Goal: Check status: Check status

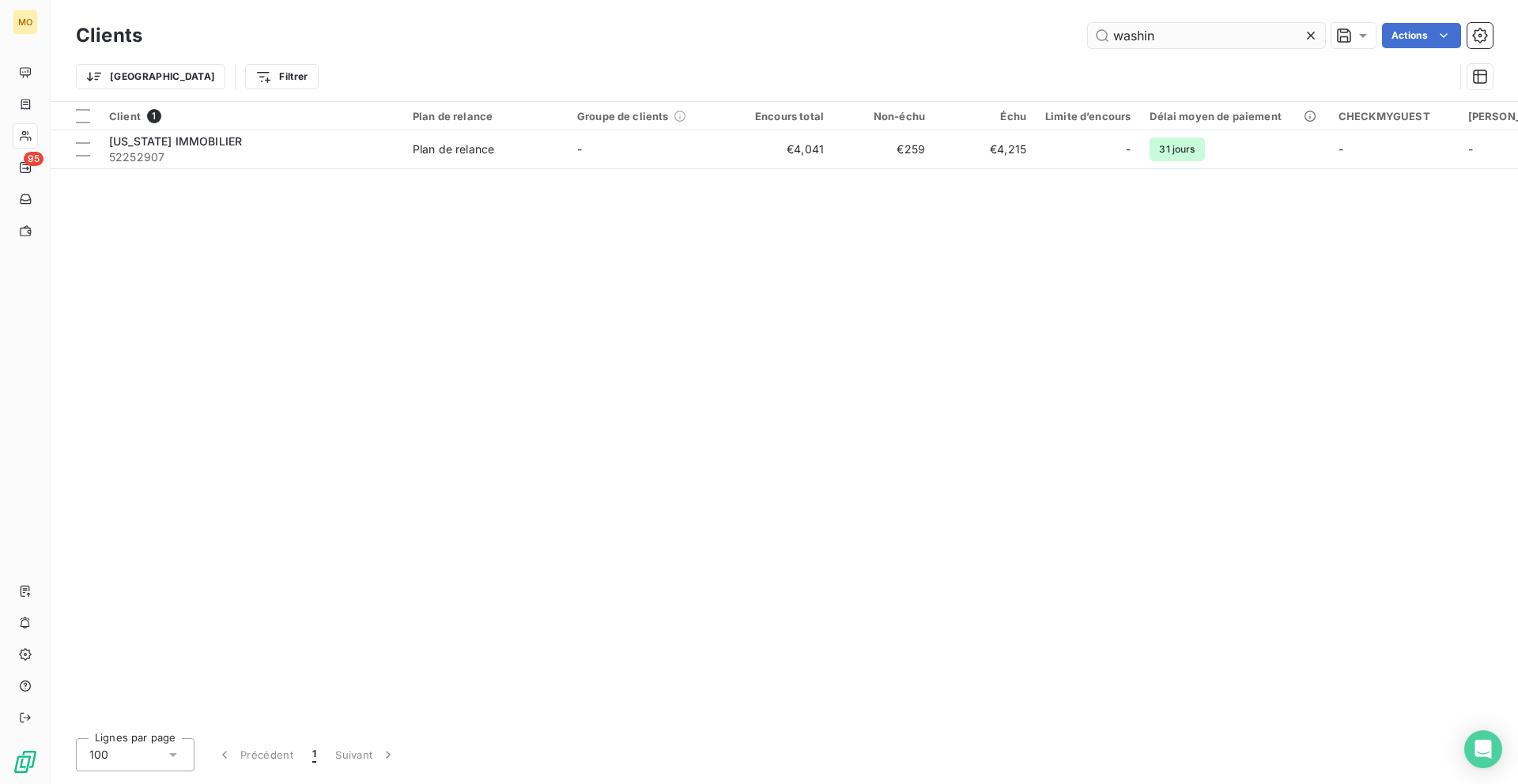
click at [1135, 34] on input "washin" at bounding box center [1206, 35] width 237 height 25
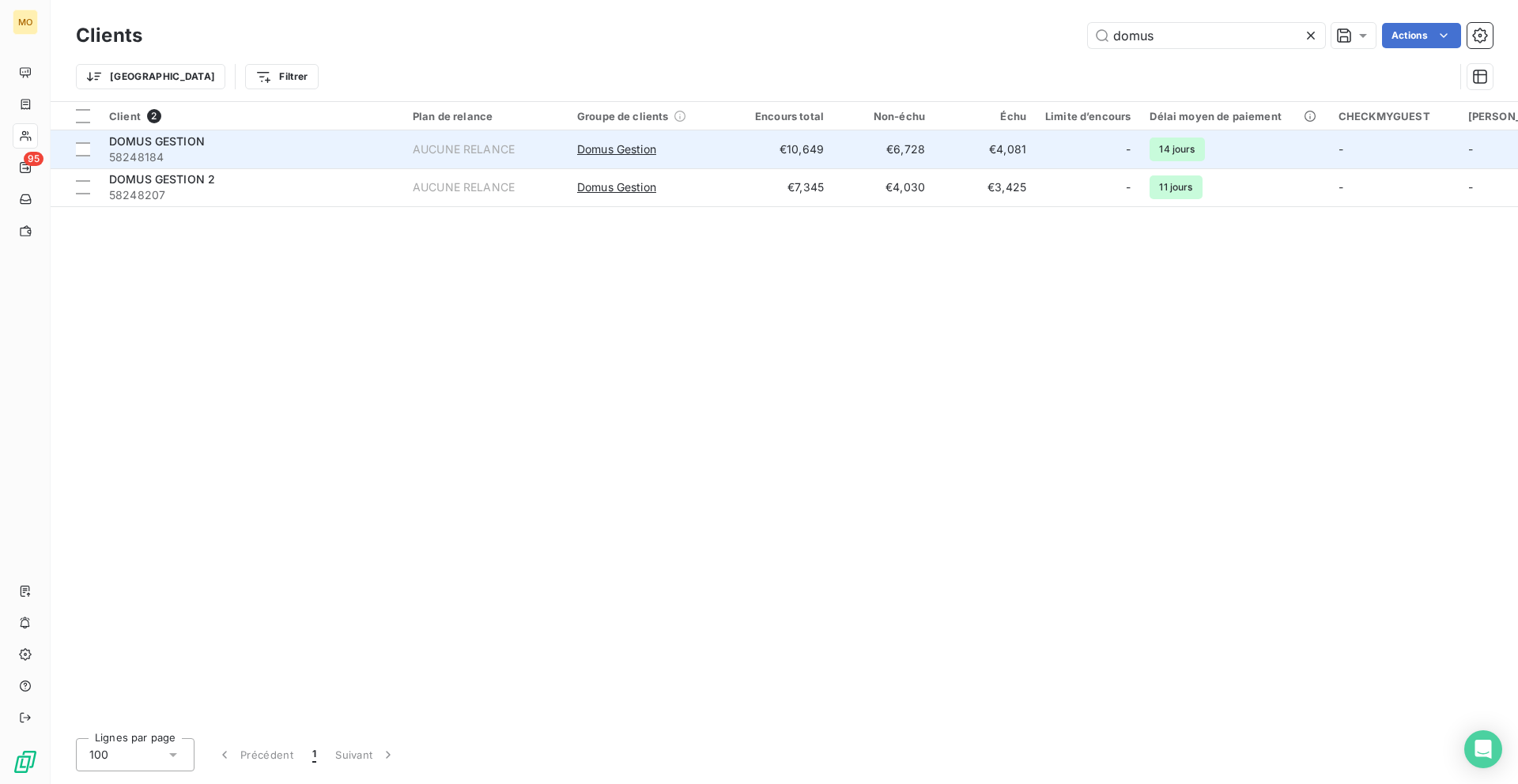
type input "domus"
click at [723, 149] on td "Domus Gestion" at bounding box center [649, 149] width 165 height 38
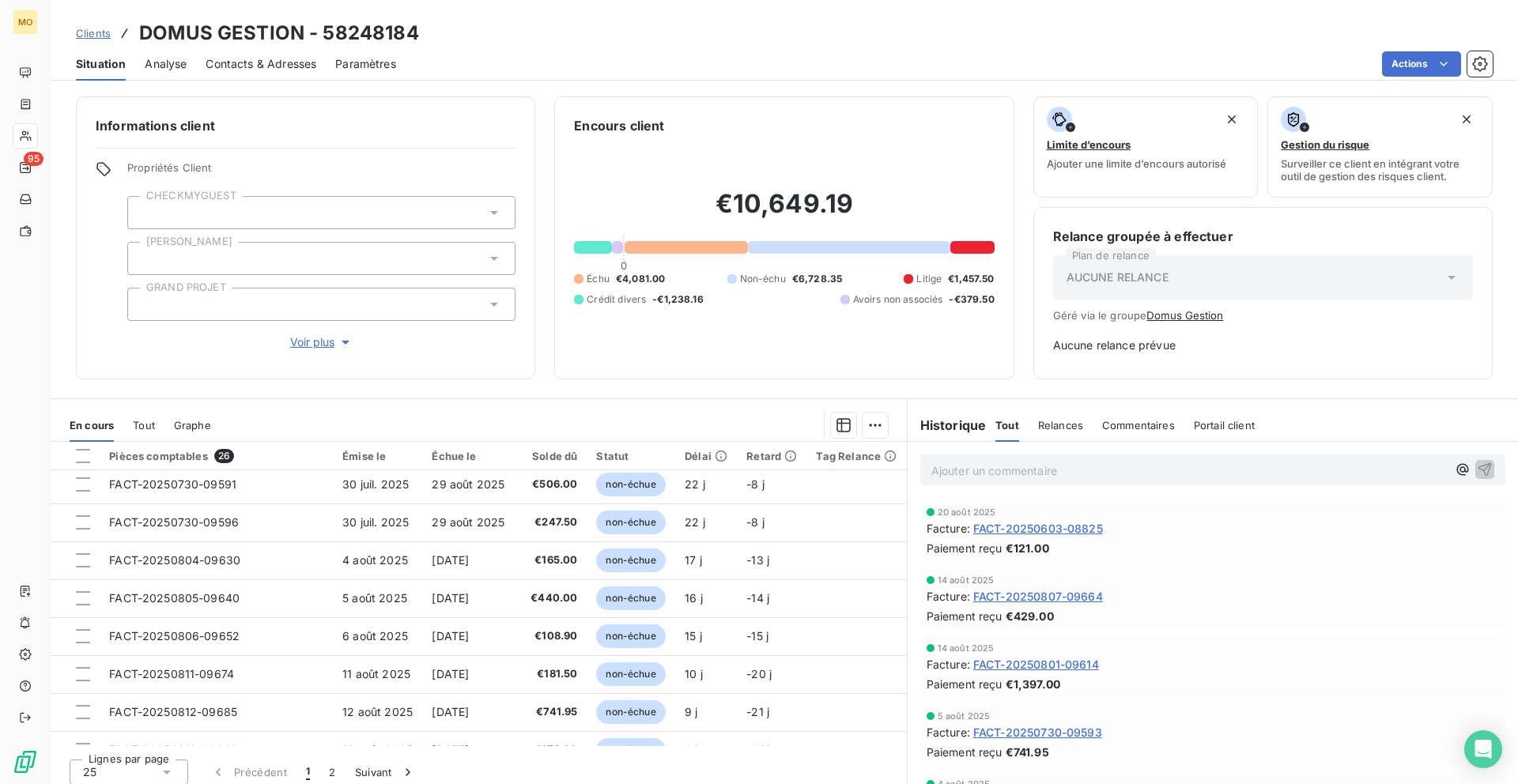
scroll to position [576, 0]
click at [341, 775] on button "2" at bounding box center [332, 771] width 25 height 33
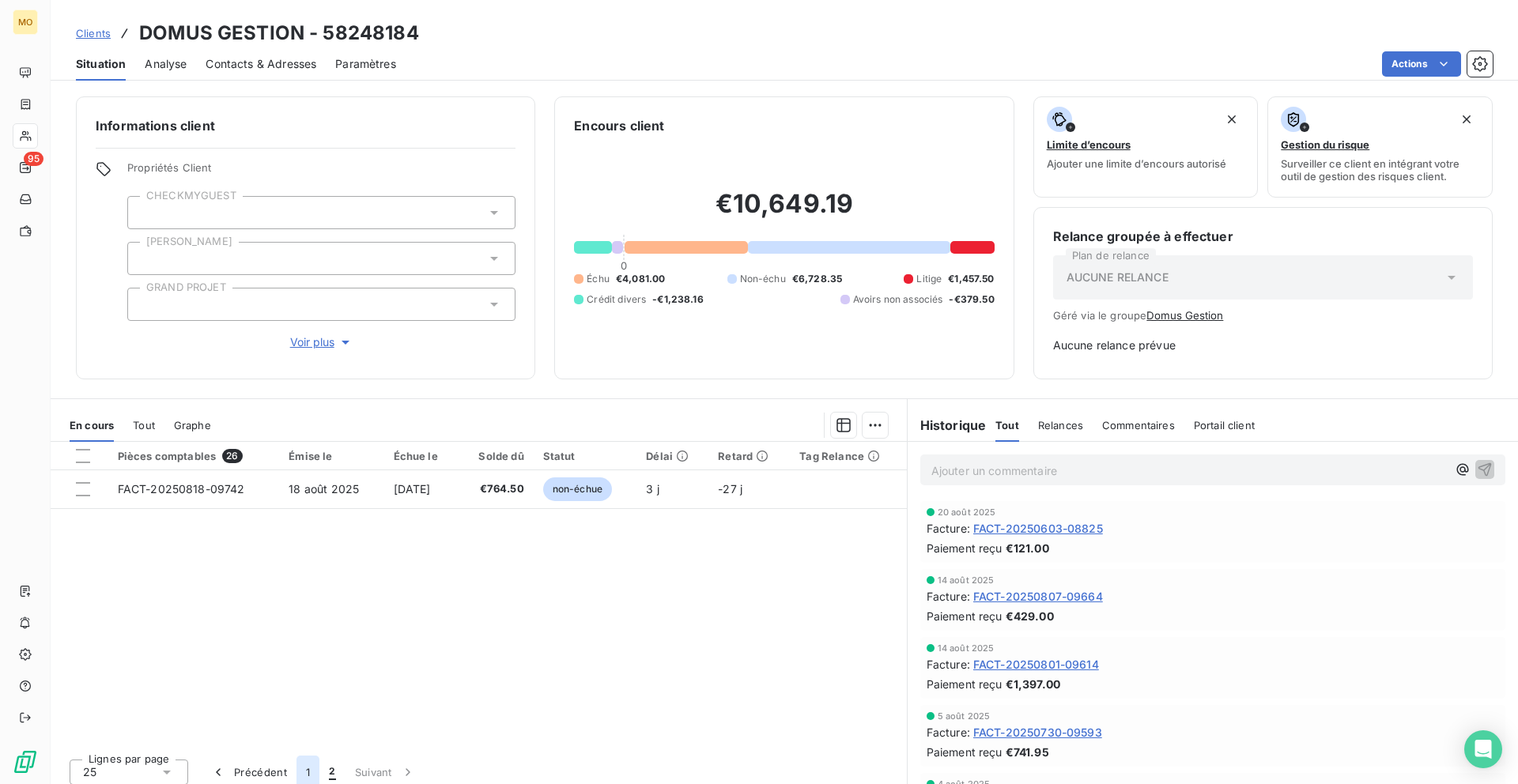
click at [302, 764] on button "1" at bounding box center [307, 771] width 23 height 33
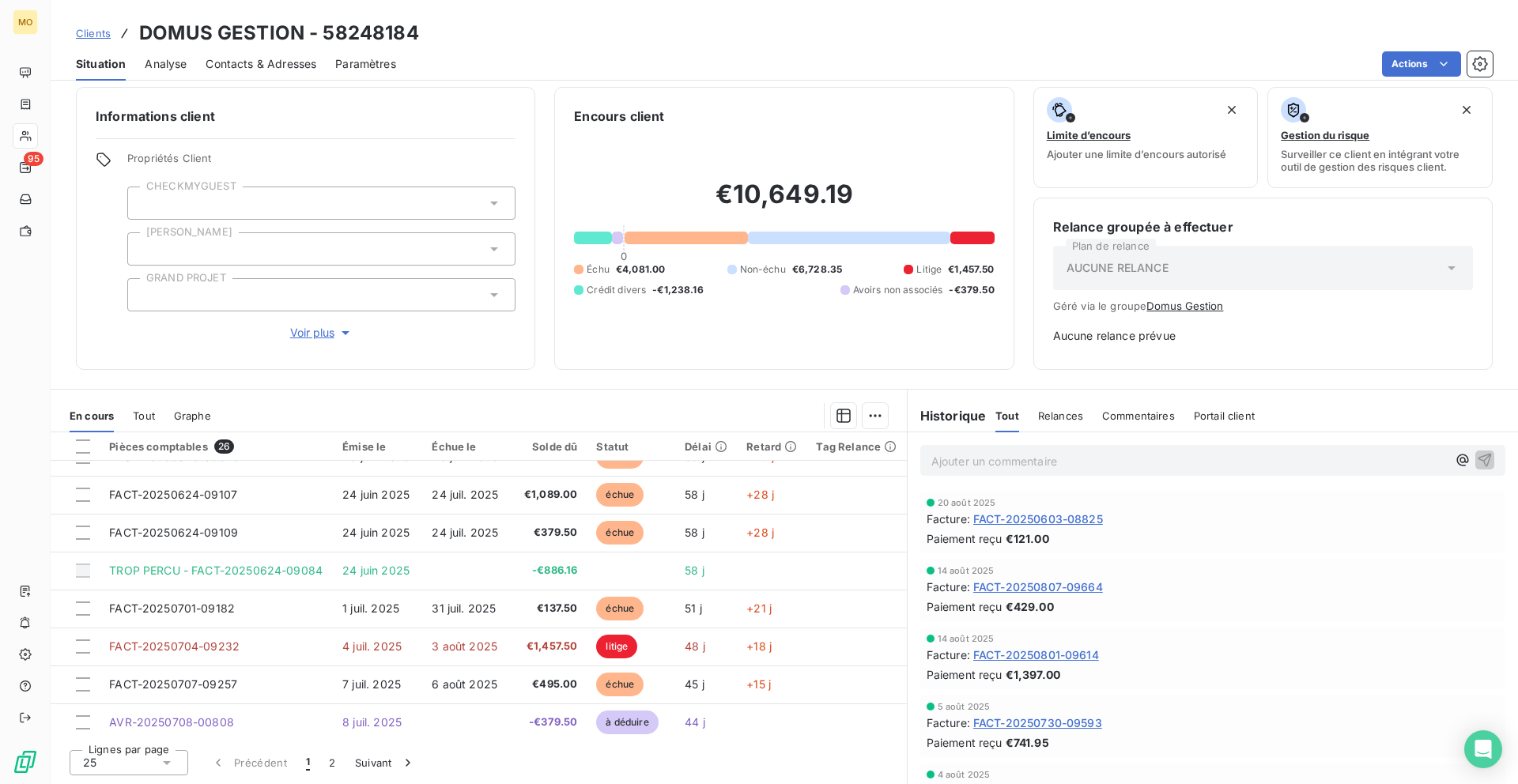
scroll to position [94, 0]
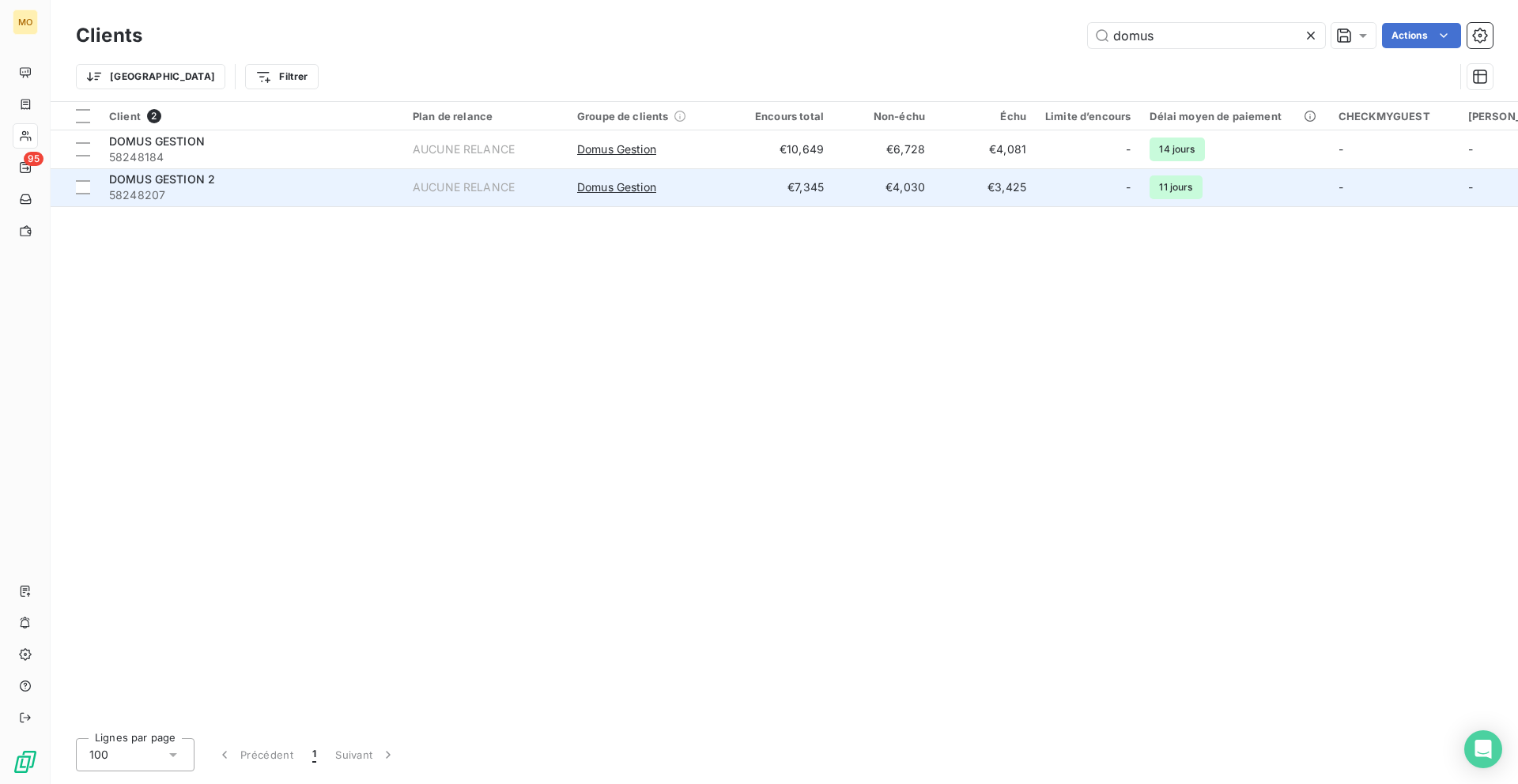
click at [357, 197] on span "58248207" at bounding box center [251, 195] width 285 height 16
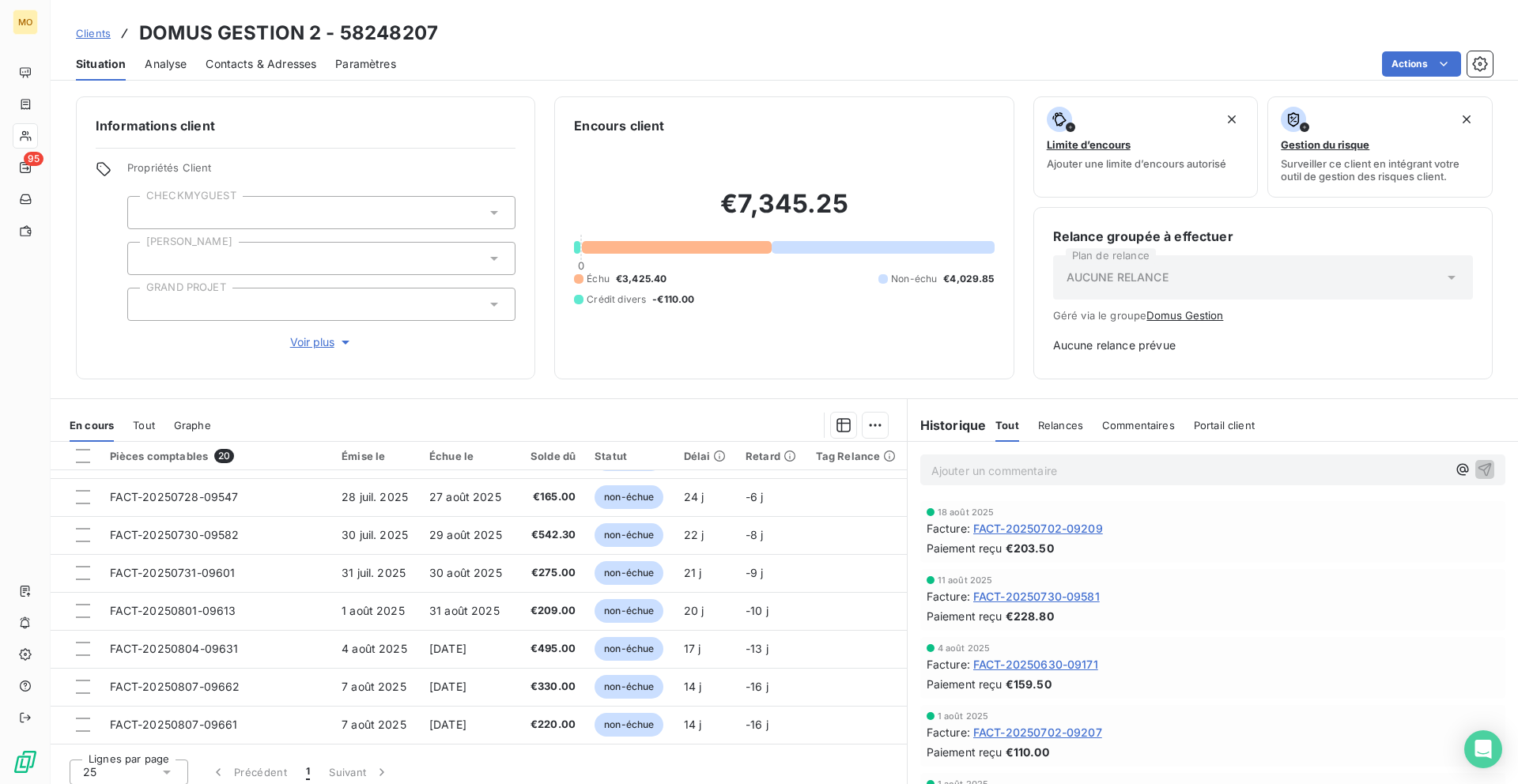
scroll to position [413, 0]
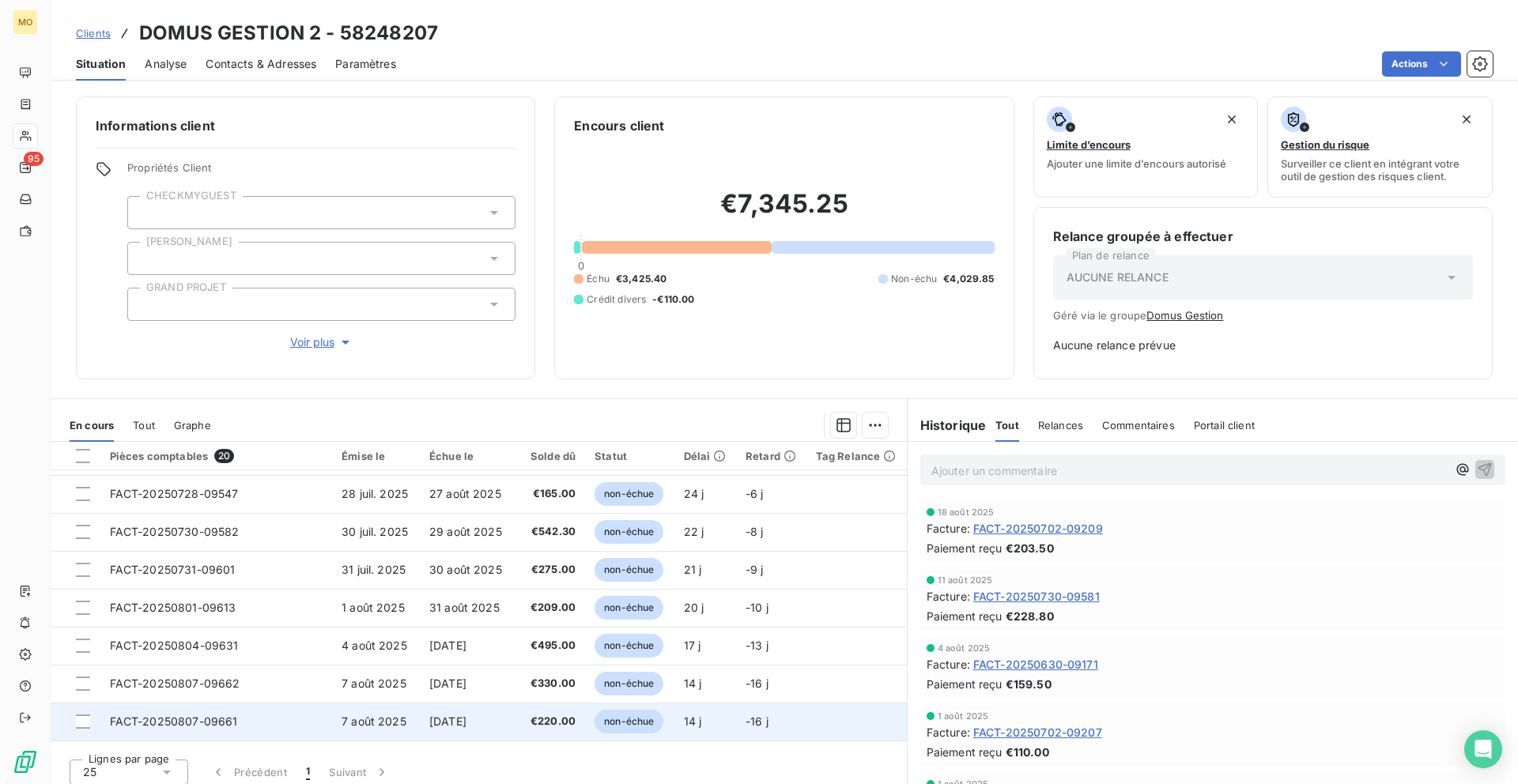
click at [300, 722] on td "FACT-20250807-09661" at bounding box center [216, 721] width 232 height 38
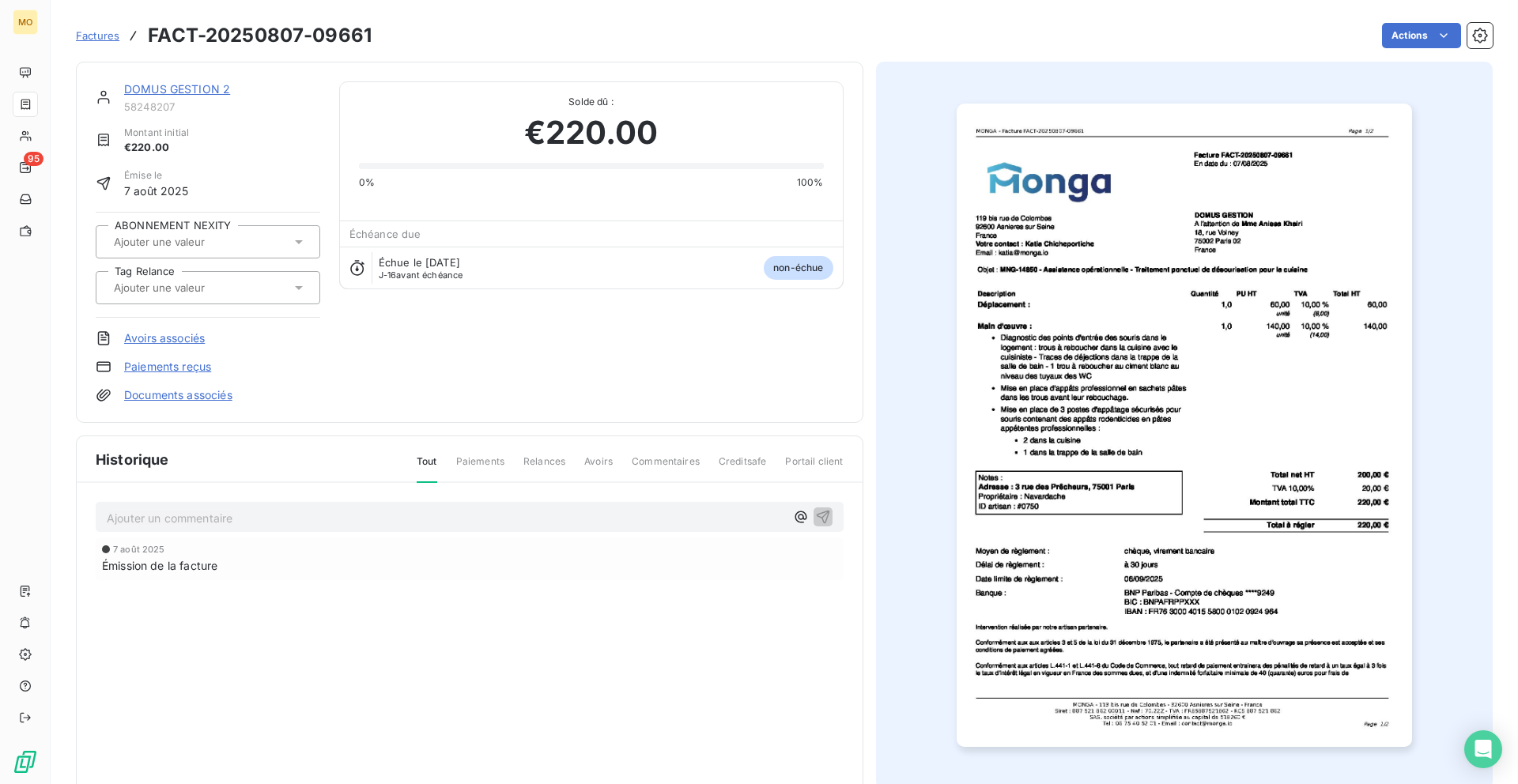
click at [312, 517] on p "Ajouter un commentaire ﻿" at bounding box center [445, 517] width 678 height 19
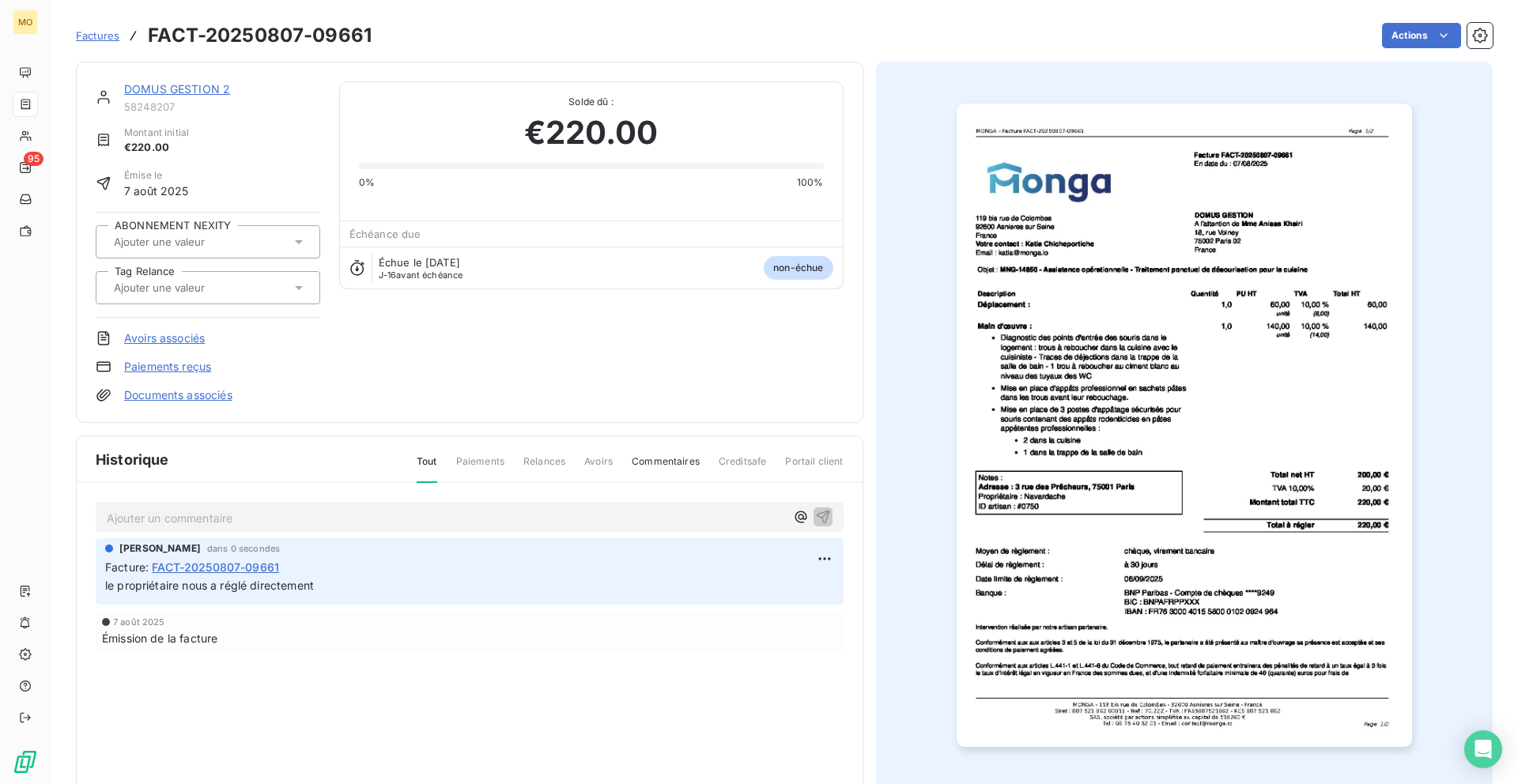
click at [276, 590] on span "le propriétaire nous a réglé directement" at bounding box center [209, 585] width 209 height 14
copy div "le propriétaire nous a réglé directement"
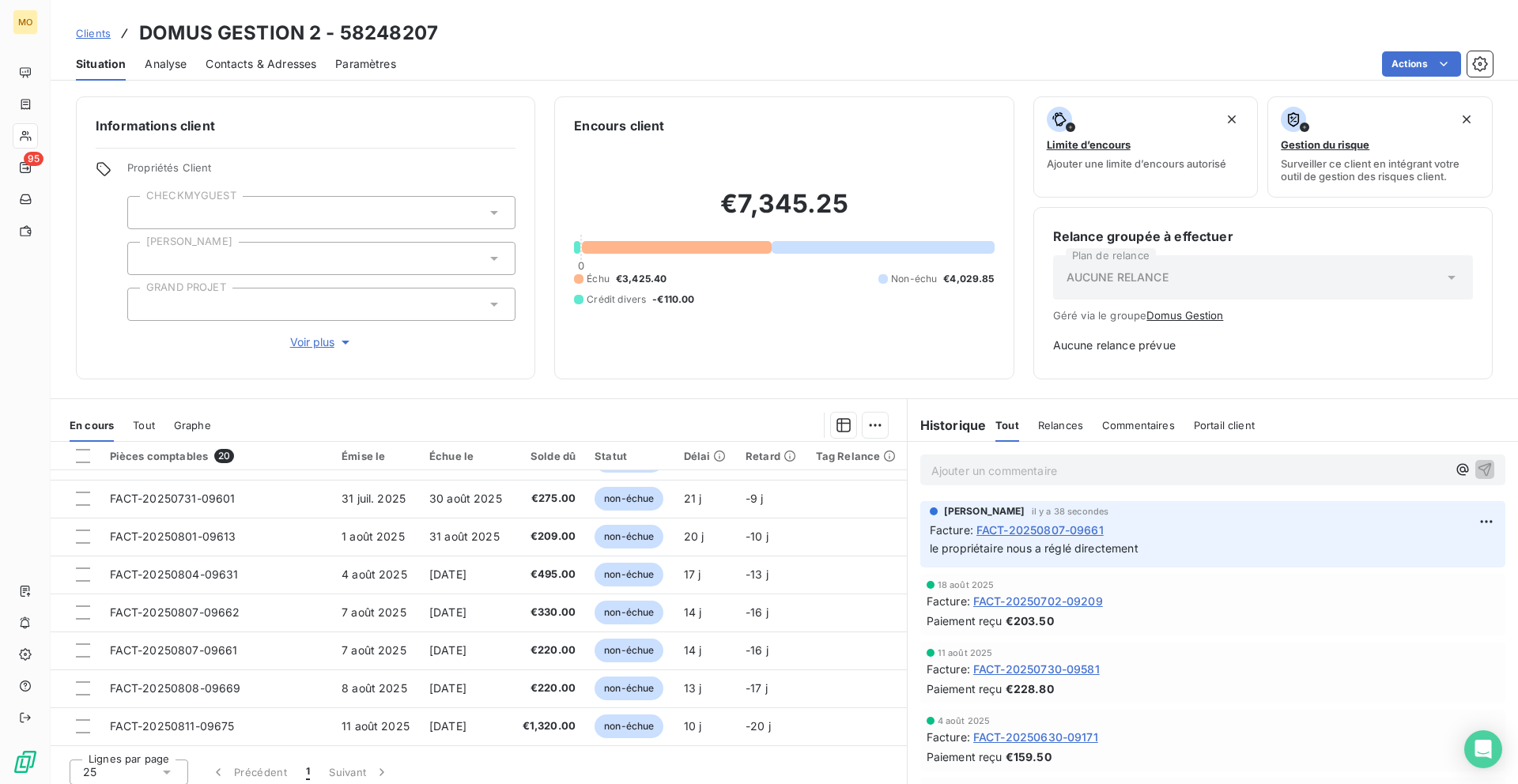
scroll to position [9, 0]
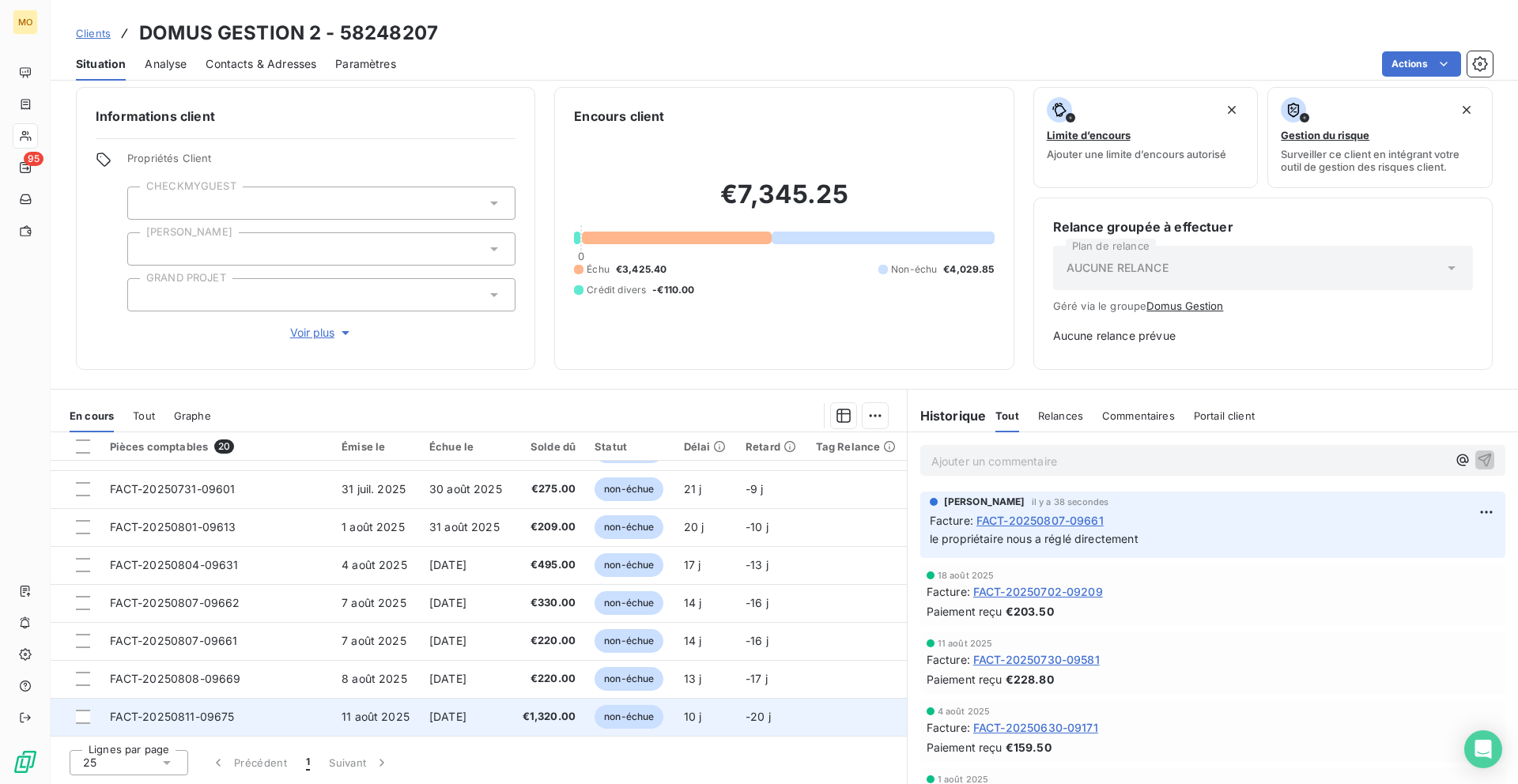
click at [282, 725] on td "FACT-20250811-09675" at bounding box center [216, 716] width 232 height 38
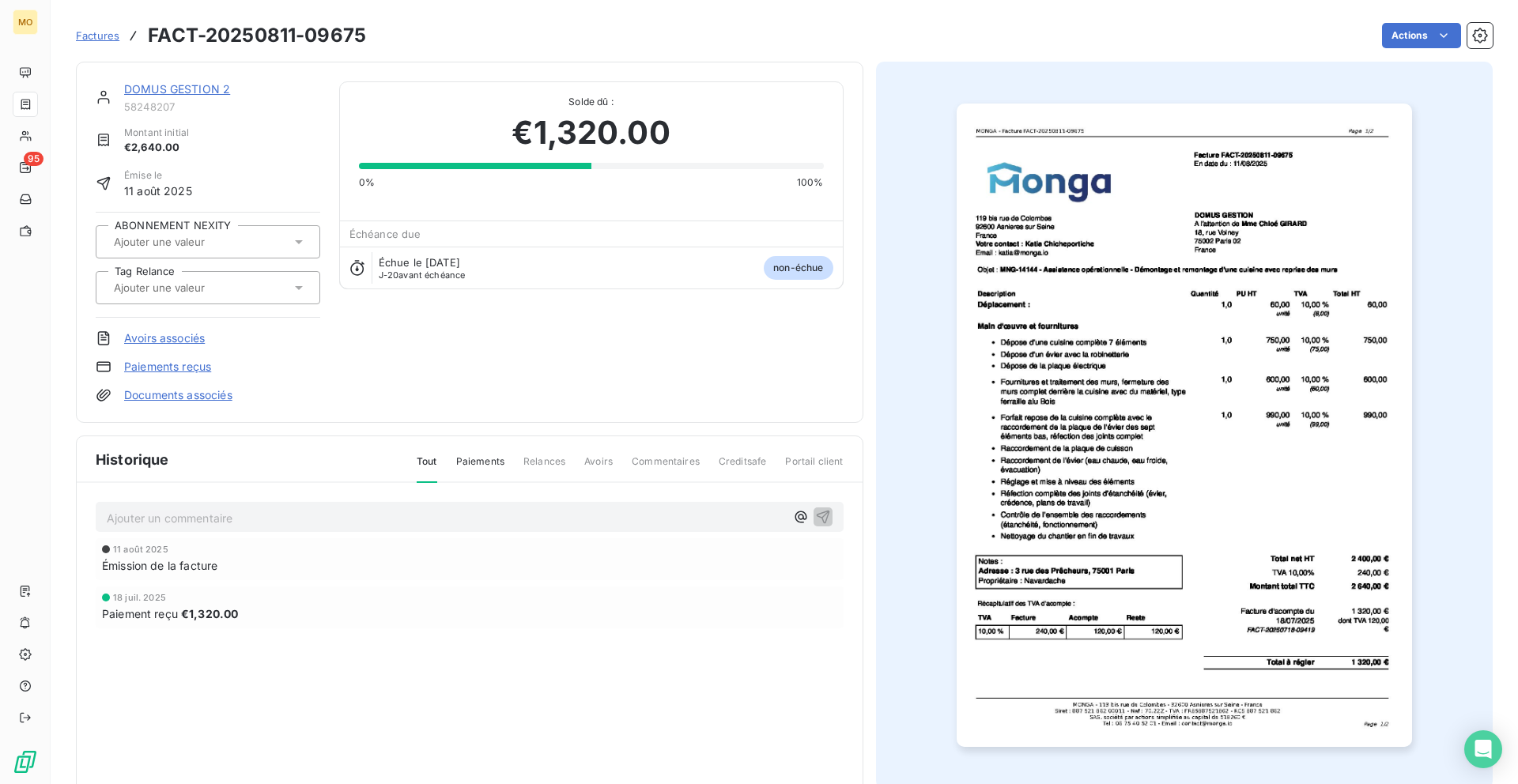
click at [630, 520] on p "Ajouter un commentaire ﻿" at bounding box center [445, 517] width 678 height 19
click at [197, 521] on span "le propriétaire nous a réglé directement" at bounding box center [210, 516] width 209 height 14
click at [375, 514] on p "le propriétaire nous a réglé directement" at bounding box center [445, 517] width 678 height 19
